Goal: Check status: Check status

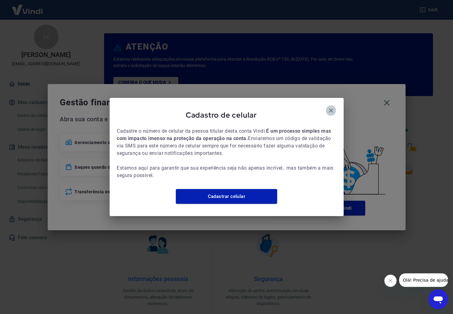
click at [331, 107] on icon "button" at bounding box center [331, 110] width 7 height 7
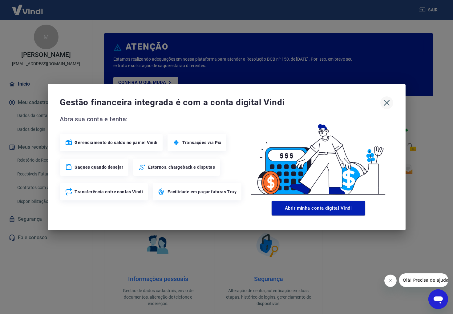
click at [389, 105] on icon "button" at bounding box center [387, 103] width 10 height 10
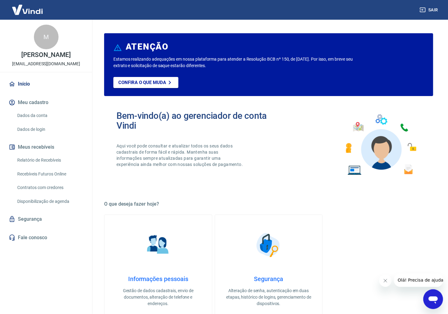
drag, startPoint x: 386, startPoint y: 281, endPoint x: 749, endPoint y: 536, distance: 443.1
click at [386, 281] on icon "Fechar mensagem da empresa" at bounding box center [385, 280] width 5 height 5
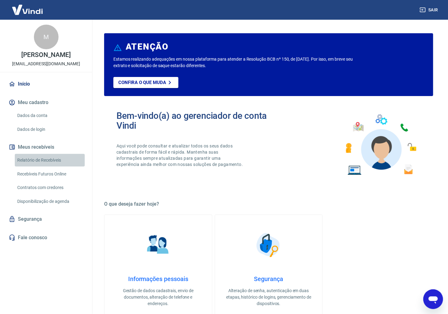
click at [52, 159] on link "Relatório de Recebíveis" at bounding box center [50, 160] width 70 height 13
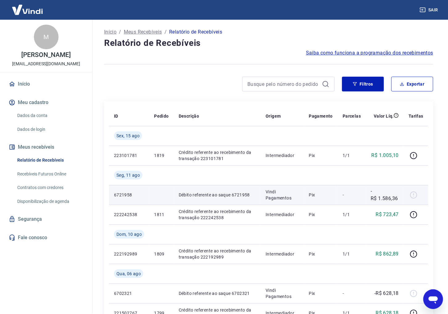
scroll to position [34, 0]
